Goal: Task Accomplishment & Management: Manage account settings

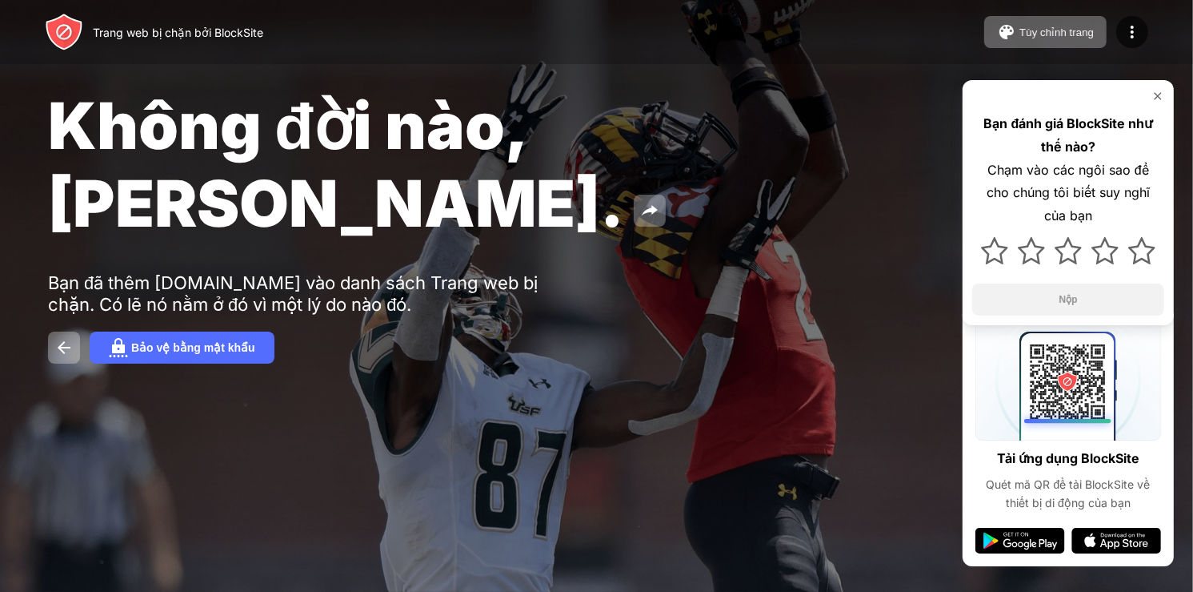
click at [1156, 97] on img at bounding box center [1158, 96] width 13 height 13
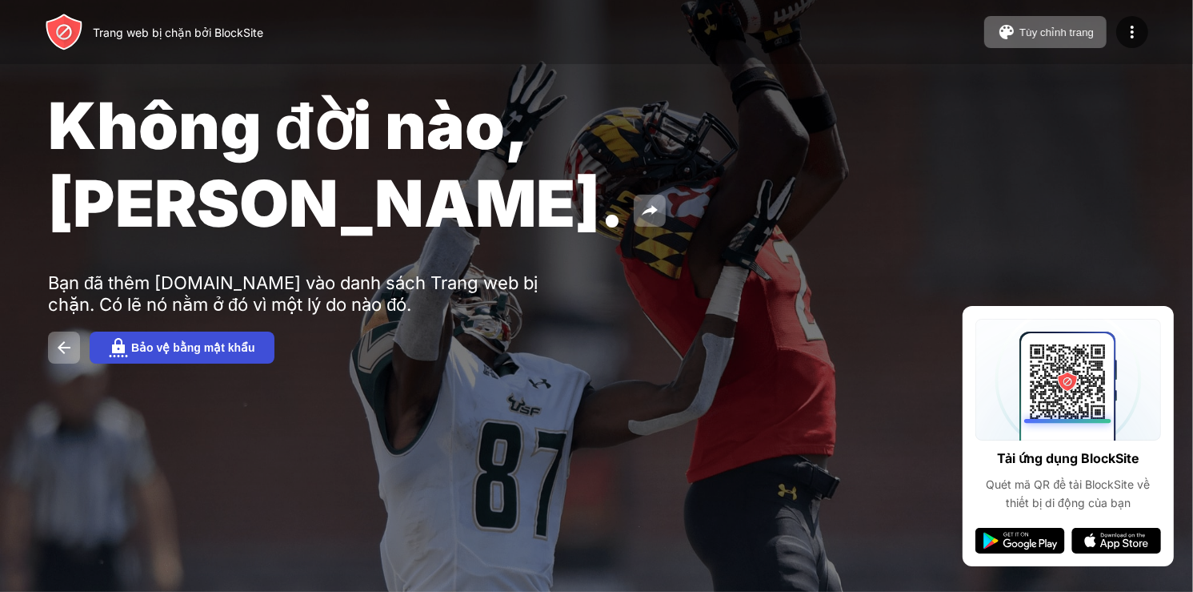
click at [199, 341] on font "Bảo vệ bằng mật khẩu" at bounding box center [193, 347] width 124 height 13
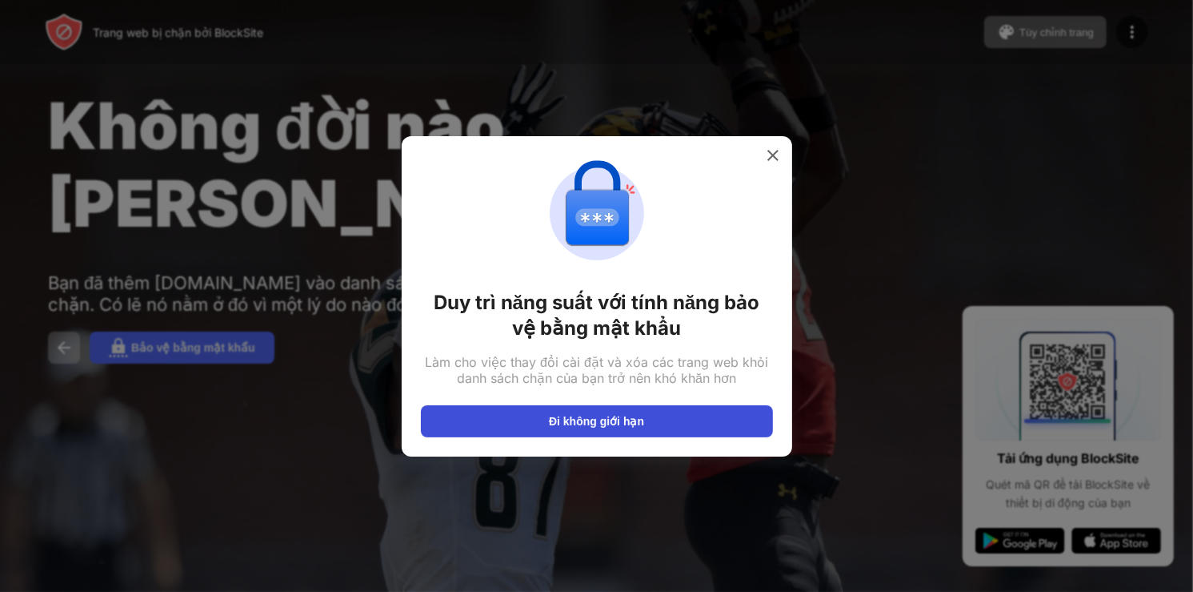
click at [596, 423] on font "Đi không giới hạn" at bounding box center [596, 421] width 95 height 13
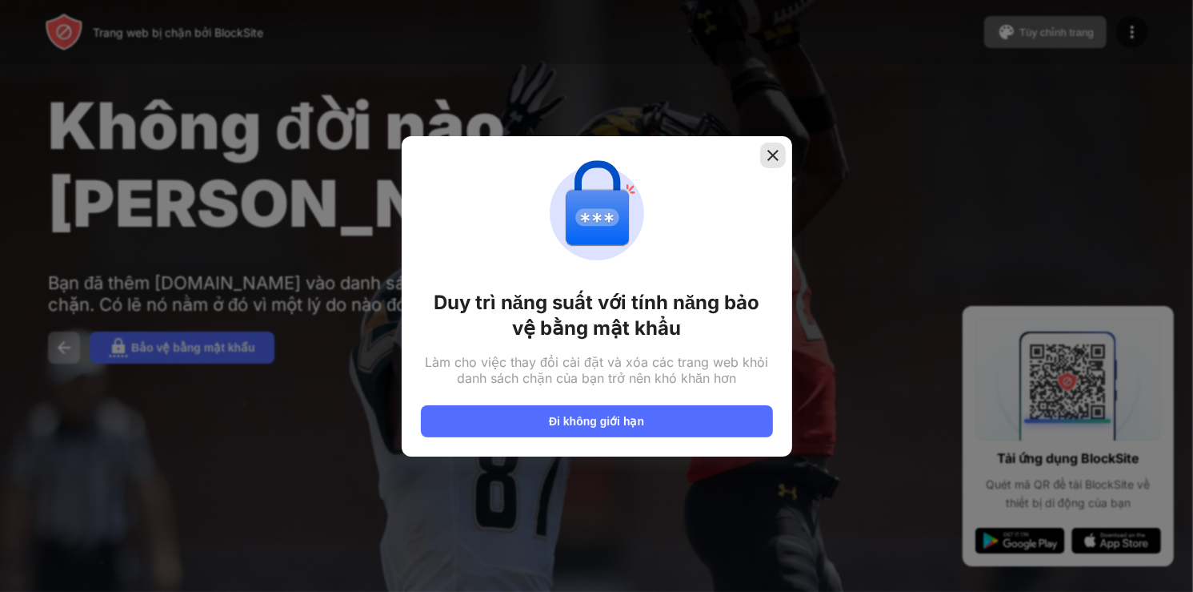
click at [778, 156] on img at bounding box center [773, 155] width 16 height 16
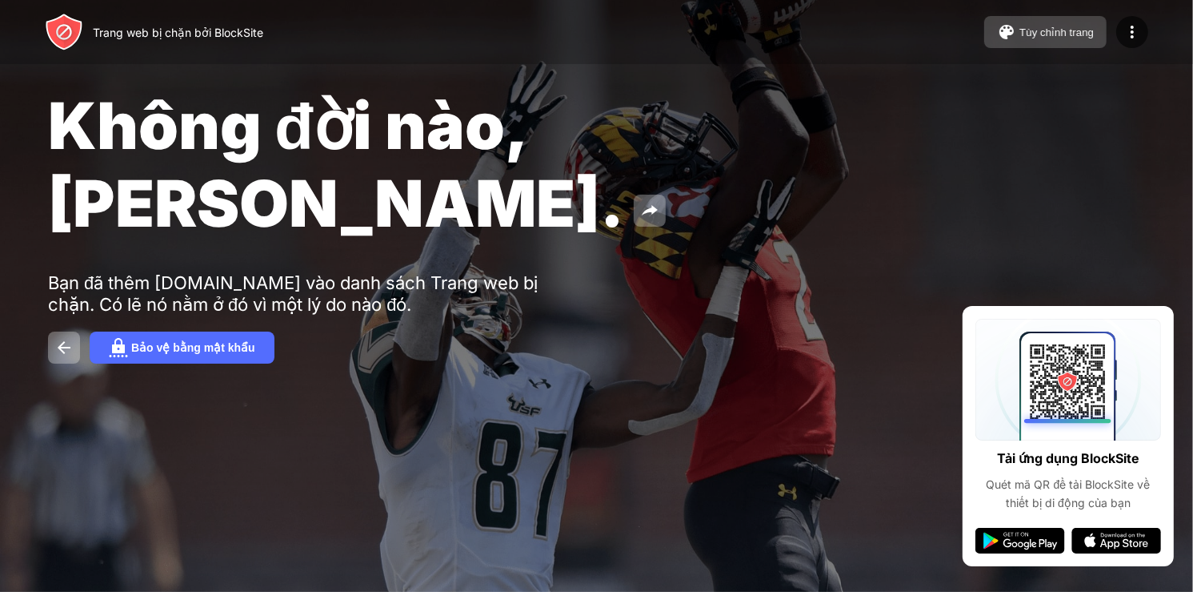
click at [1053, 38] on font "Tùy chỉnh trang" at bounding box center [1057, 32] width 74 height 12
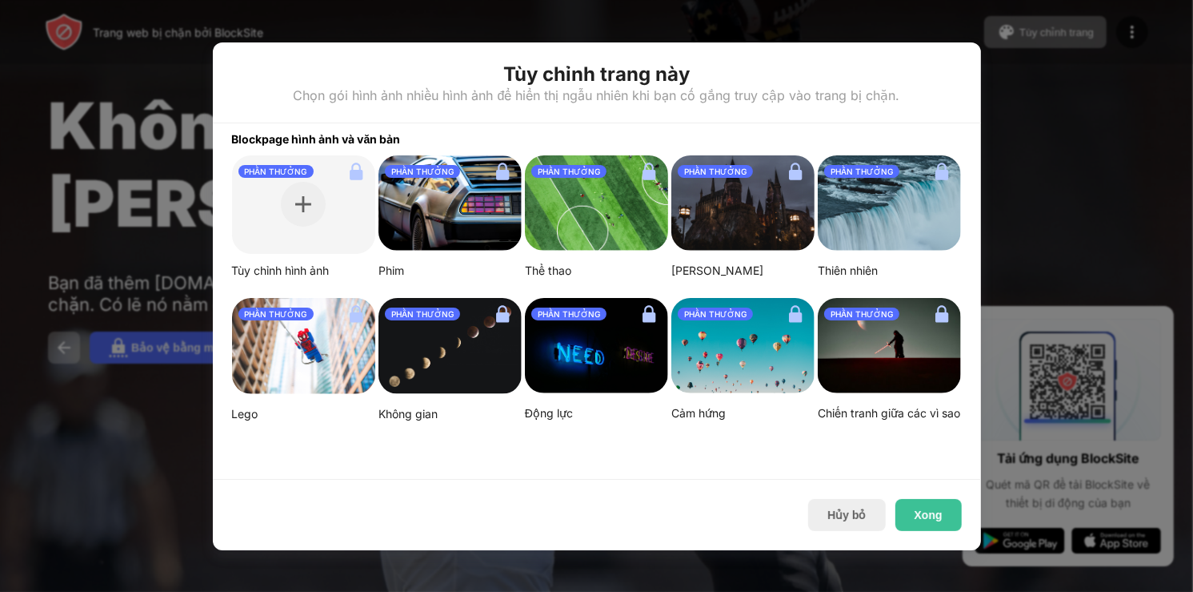
click at [1026, 94] on div at bounding box center [596, 296] width 1193 height 592
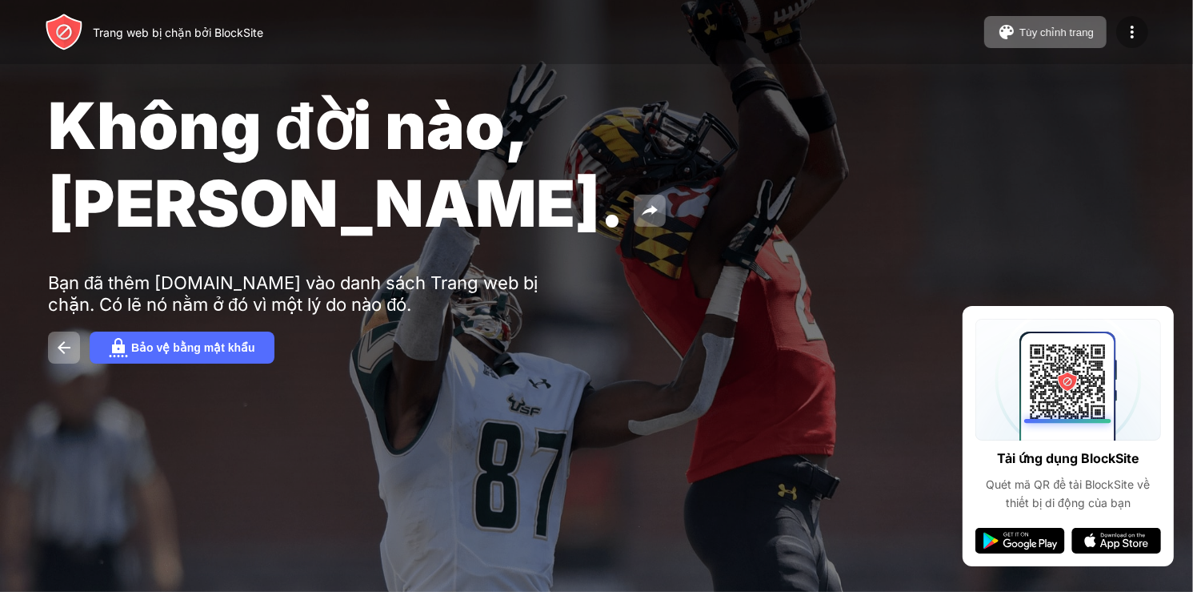
click at [1133, 46] on div at bounding box center [1133, 32] width 32 height 32
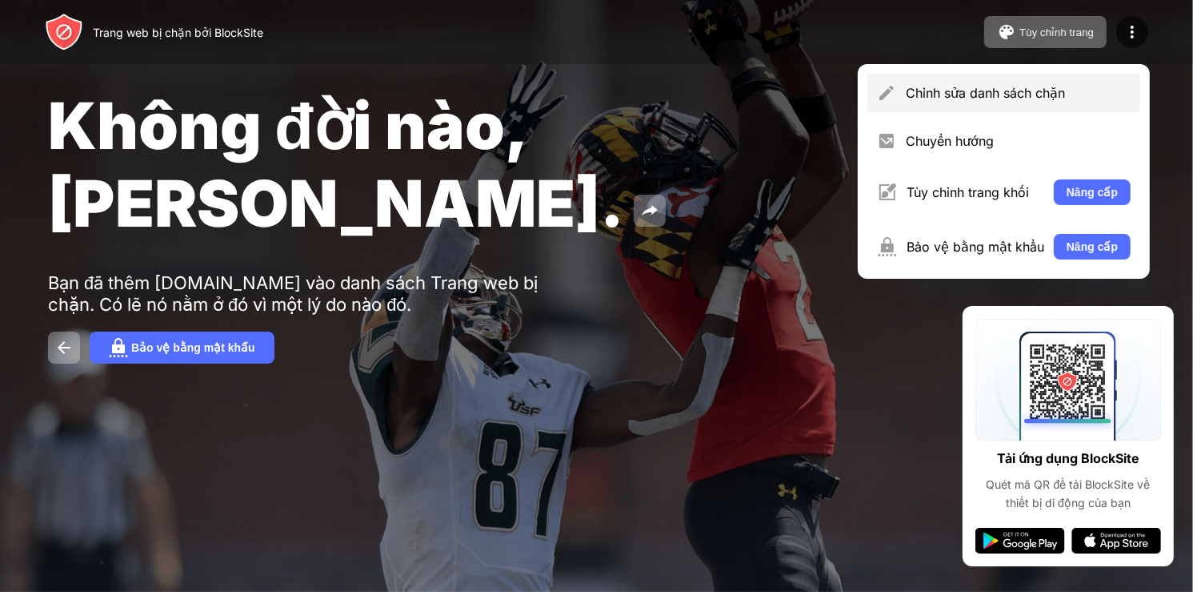
click at [1065, 96] on font "Chỉnh sửa danh sách chặn" at bounding box center [985, 93] width 159 height 16
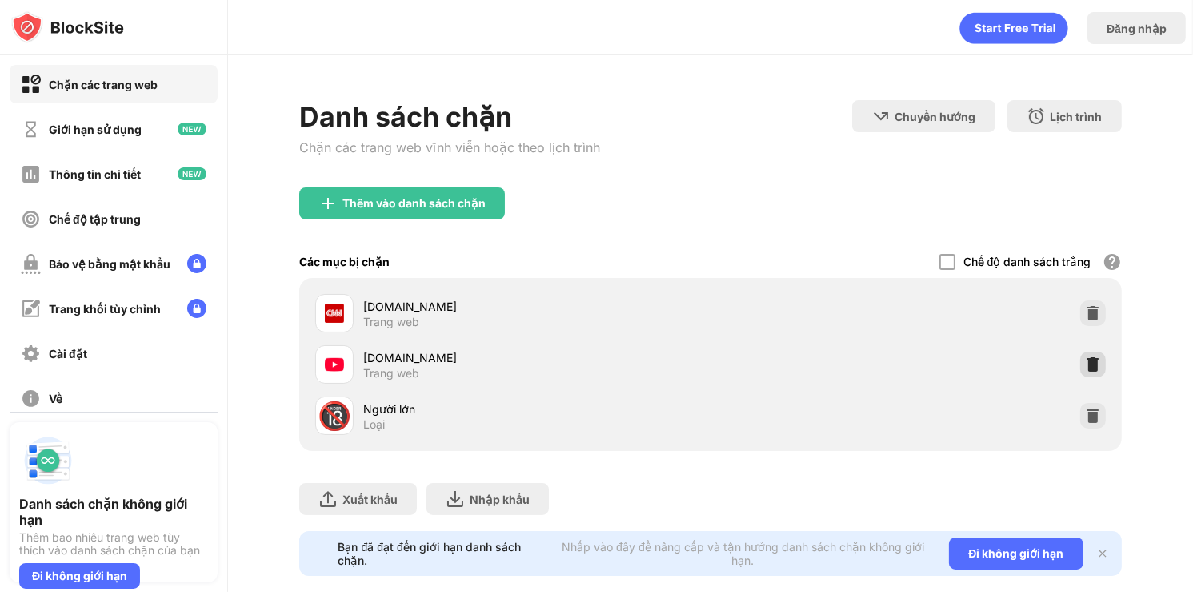
click at [1085, 360] on img at bounding box center [1093, 364] width 16 height 16
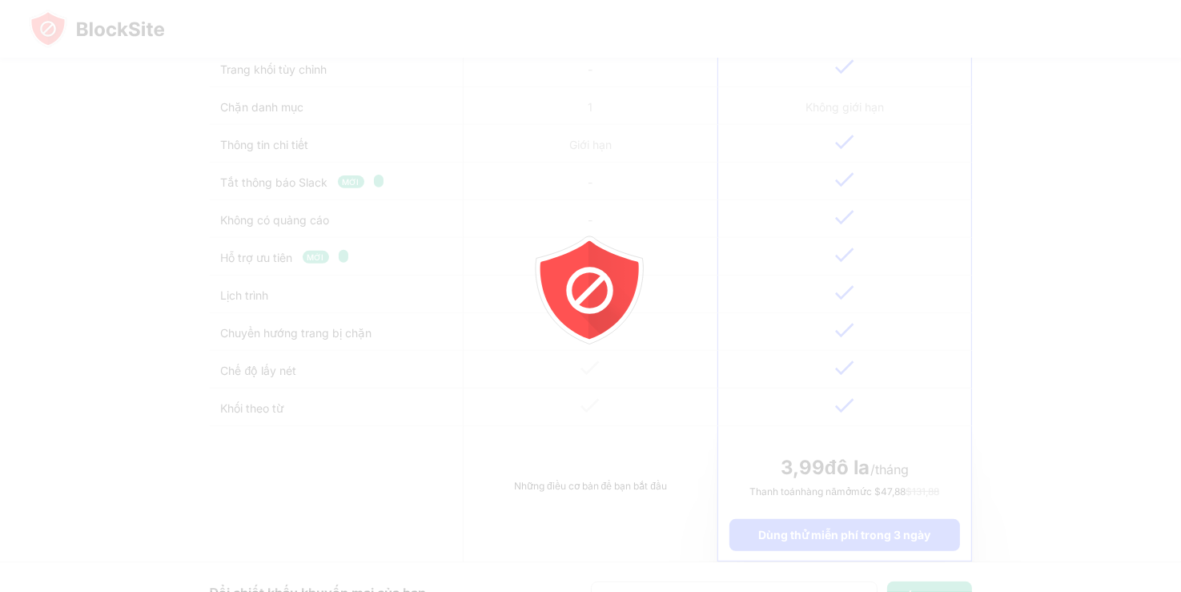
scroll to position [240, 0]
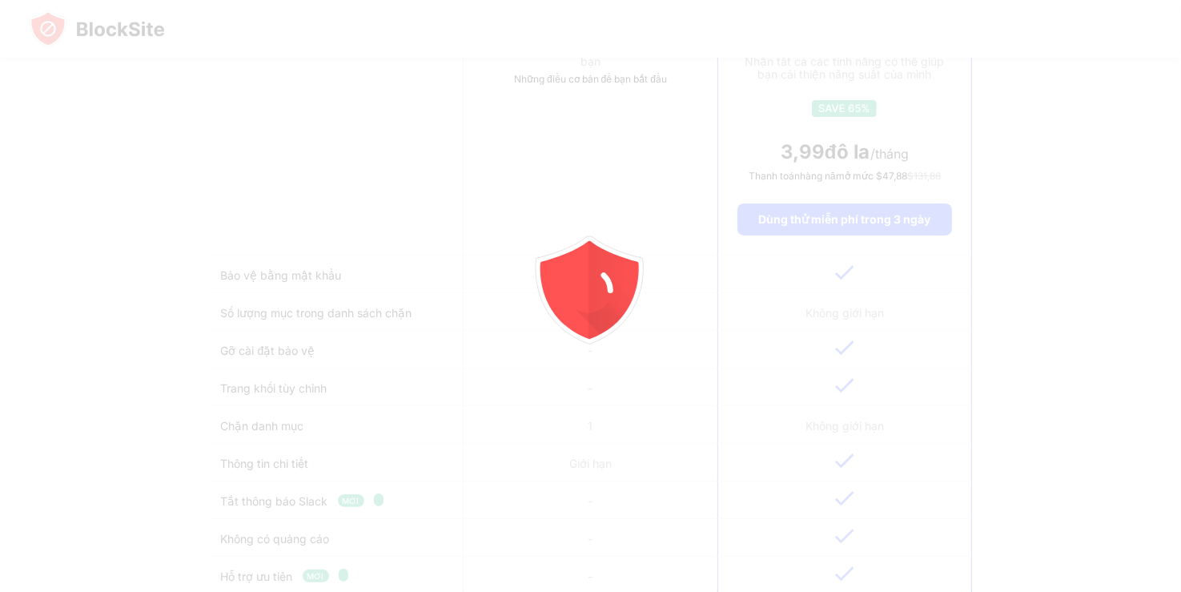
click at [307, 346] on div at bounding box center [590, 296] width 1181 height 592
click at [292, 351] on div at bounding box center [590, 296] width 1181 height 592
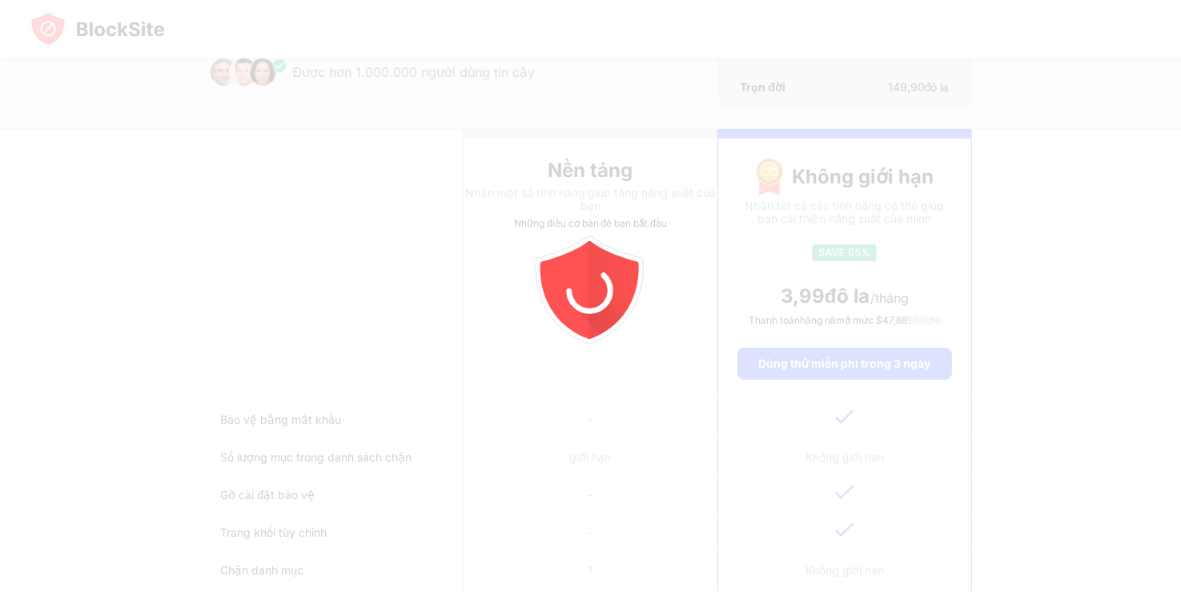
scroll to position [0, 0]
